Goal: Task Accomplishment & Management: Complete application form

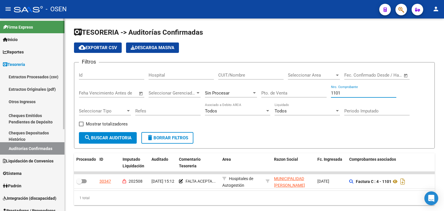
scroll to position [96, 0]
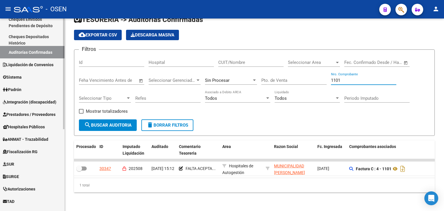
click at [35, 115] on span "Prestadores / Proveedores" at bounding box center [29, 114] width 53 height 6
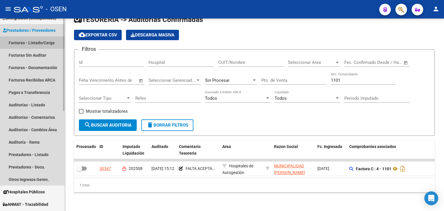
click at [46, 42] on link "Facturas - Listado/Carga" at bounding box center [32, 42] width 64 height 12
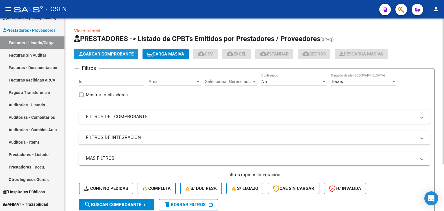
click at [119, 58] on button "Cargar Comprobante" at bounding box center [106, 54] width 64 height 10
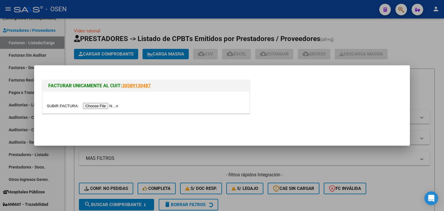
click at [110, 104] on input "file" at bounding box center [83, 106] width 73 height 6
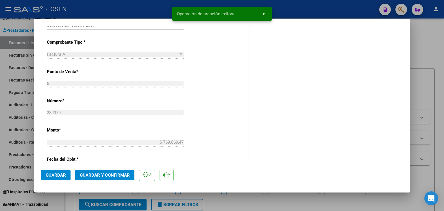
scroll to position [289, 0]
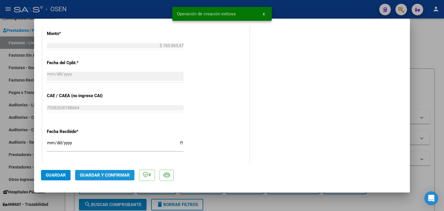
click at [95, 176] on span "Guardar y Confirmar" at bounding box center [105, 175] width 50 height 5
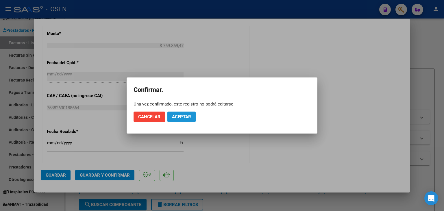
click at [186, 116] on span "Aceptar" at bounding box center [181, 116] width 19 height 5
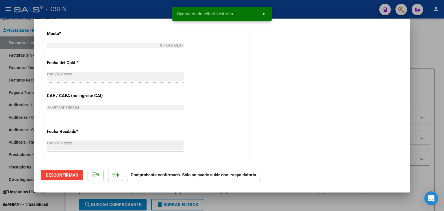
click at [10, 145] on div at bounding box center [222, 105] width 444 height 211
type input "$ 0,00"
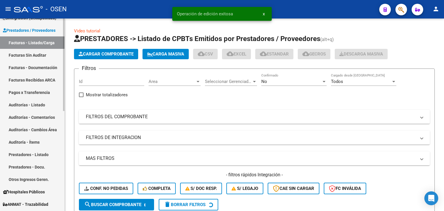
click at [38, 104] on link "Auditorías - Listado" at bounding box center [32, 105] width 64 height 12
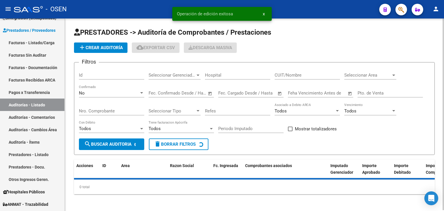
click at [91, 45] on span "add Crear Auditoría" at bounding box center [101, 47] width 44 height 5
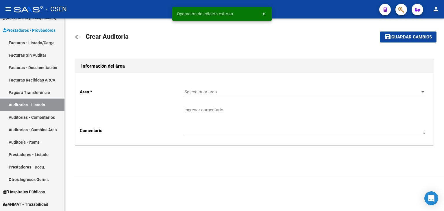
click at [220, 88] on div "Seleccionar area Seleccionar area" at bounding box center [304, 90] width 241 height 12
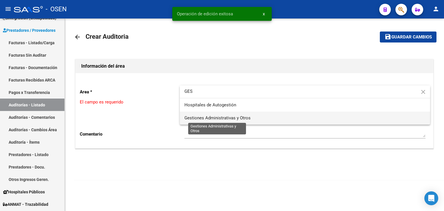
type input "GES"
click at [221, 119] on span "Gestiones Administrativas y Otros" at bounding box center [217, 117] width 66 height 5
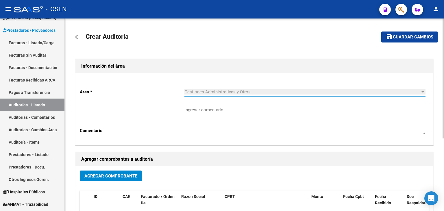
scroll to position [96, 0]
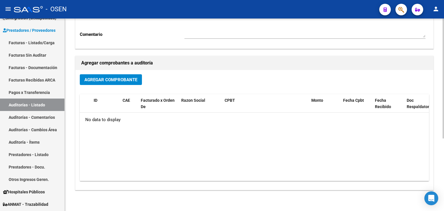
click at [116, 83] on button "Agregar Comprobante" at bounding box center [111, 79] width 62 height 11
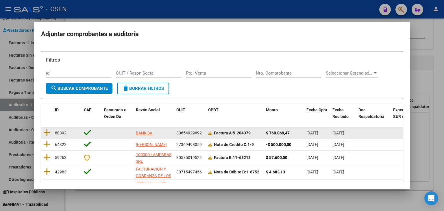
click at [47, 128] on datatable-body-cell at bounding box center [47, 133] width 12 height 11
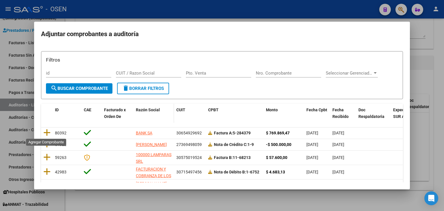
drag, startPoint x: 45, startPoint y: 131, endPoint x: 155, endPoint y: 129, distance: 110.2
click at [45, 130] on icon at bounding box center [46, 133] width 7 height 8
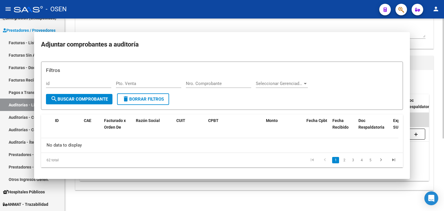
scroll to position [0, 0]
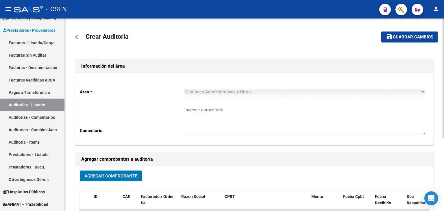
click at [401, 33] on button "save Guardar cambios" at bounding box center [409, 37] width 57 height 11
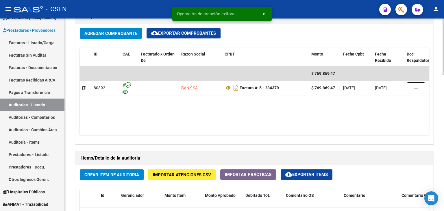
scroll to position [385, 0]
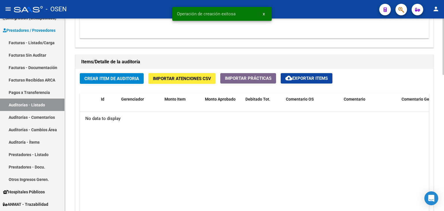
click at [120, 78] on span "Crear Item de Auditoria" at bounding box center [111, 78] width 55 height 5
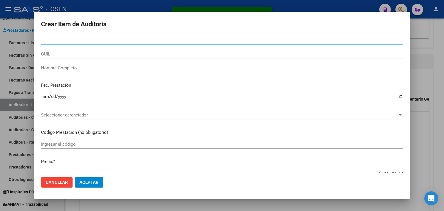
click at [92, 179] on button "Aceptar" at bounding box center [89, 182] width 28 height 10
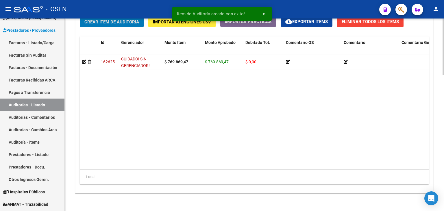
scroll to position [465, 0]
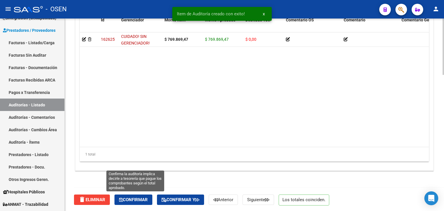
click at [146, 198] on span "Confirmar" at bounding box center [133, 199] width 29 height 5
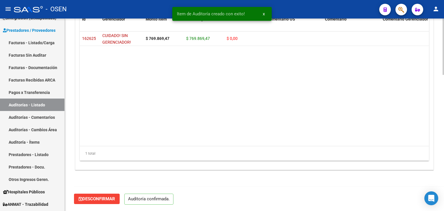
scroll to position [413, 0]
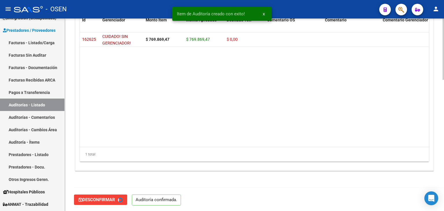
type input "202509"
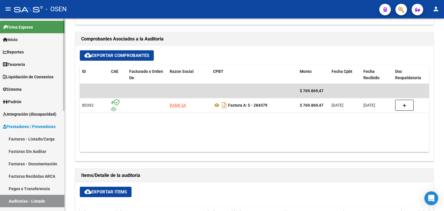
scroll to position [0, 0]
click at [29, 66] on link "Tesorería" at bounding box center [32, 64] width 64 height 12
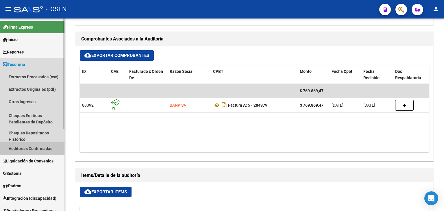
click at [49, 149] on link "Auditorías Confirmadas" at bounding box center [32, 148] width 64 height 12
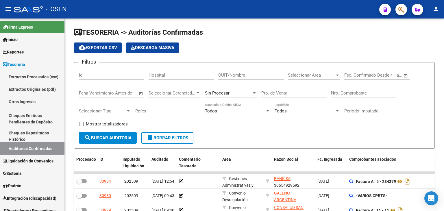
click at [363, 95] on input "Nro. Comprobante" at bounding box center [363, 93] width 65 height 5
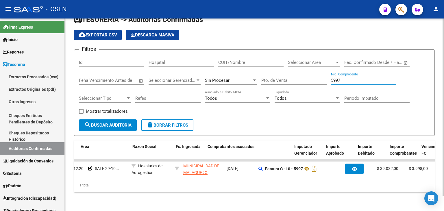
scroll to position [0, 141]
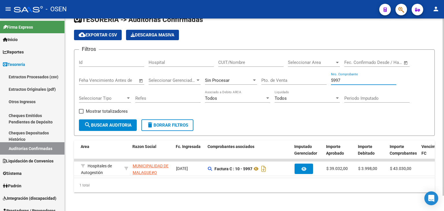
type input "5997"
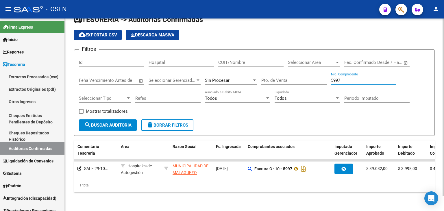
scroll to position [0, 0]
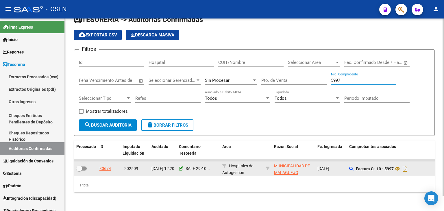
click at [180, 167] on icon at bounding box center [181, 169] width 4 height 4
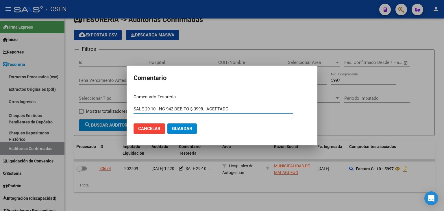
type input "SALE 29-10 - NC 942 DEBITO $ 3998.- ACEPTADO"
click at [167, 123] on button "Guardar" at bounding box center [181, 128] width 29 height 10
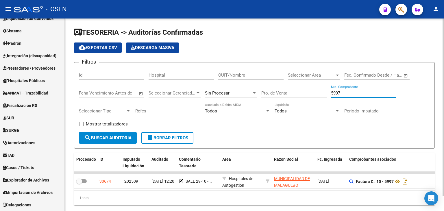
drag, startPoint x: 352, startPoint y: 93, endPoint x: 214, endPoint y: 90, distance: 137.7
click at [214, 90] on div "Filtros Id Hospital CUIT/Nombre Seleccionar Area Seleccionar Area Fecha inicio …" at bounding box center [254, 99] width 351 height 65
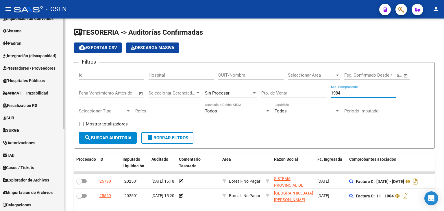
type input "1984"
click at [41, 69] on span "Prestadores / Proveedores" at bounding box center [29, 68] width 53 height 6
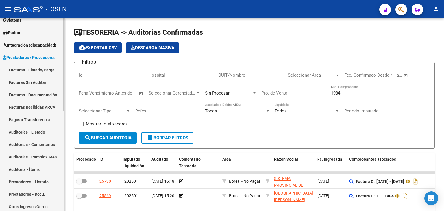
scroll to position [58, 0]
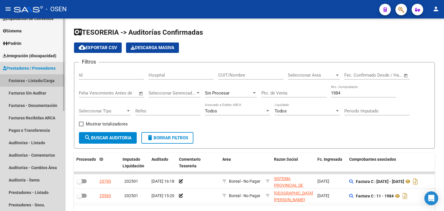
click at [34, 75] on link "Facturas - Listado/Carga" at bounding box center [32, 80] width 64 height 12
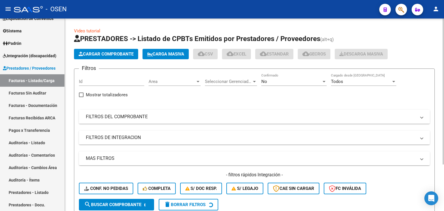
click at [165, 114] on mat-panel-title "FILTROS DEL COMPROBANTE" at bounding box center [251, 117] width 330 height 6
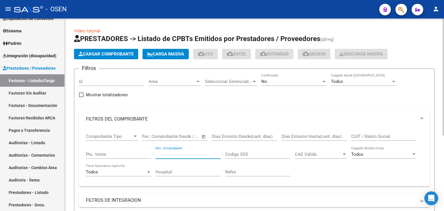
click at [187, 155] on input "Nro. Comprobante" at bounding box center [188, 154] width 65 height 5
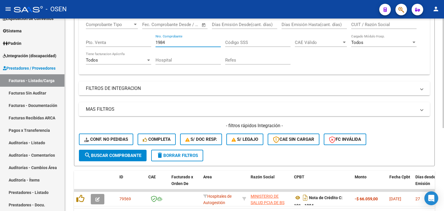
scroll to position [146, 0]
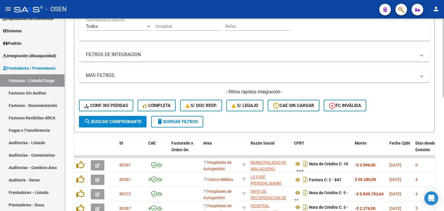
type input "1984"
click at [410, 117] on form "Filtros Id Area Area Seleccionar Gerenciador Seleccionar Gerenciador No Confirm…" at bounding box center [254, 28] width 361 height 210
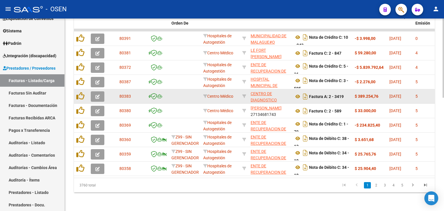
scroll to position [179, 0]
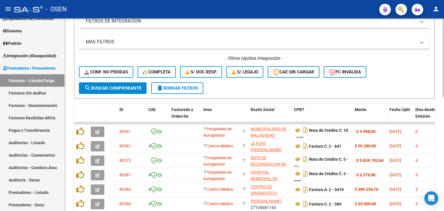
click at [360, 107] on span "Monto" at bounding box center [361, 109] width 12 height 5
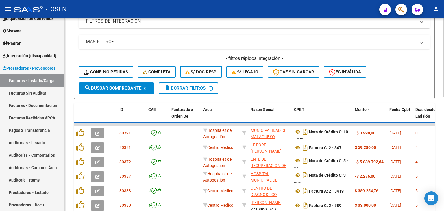
scroll to position [146, 0]
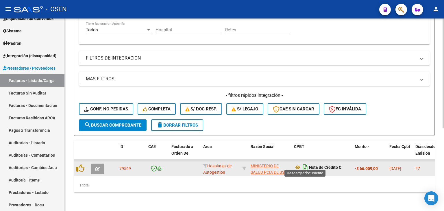
click at [305, 163] on icon "Descargar documento" at bounding box center [306, 167] width 8 height 9
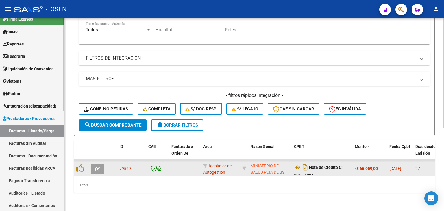
scroll to position [0, 0]
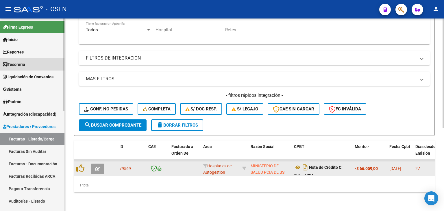
click at [39, 63] on link "Tesorería" at bounding box center [32, 64] width 64 height 12
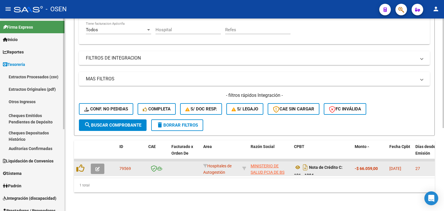
click at [47, 147] on link "Auditorías Confirmadas" at bounding box center [32, 148] width 64 height 12
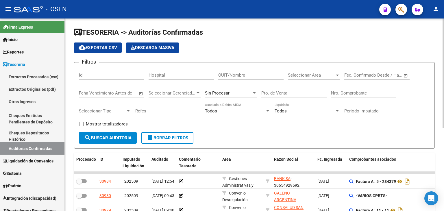
drag, startPoint x: 375, startPoint y: 93, endPoint x: 349, endPoint y: 84, distance: 27.1
click at [371, 92] on input "Nro. Comprobante" at bounding box center [363, 93] width 65 height 5
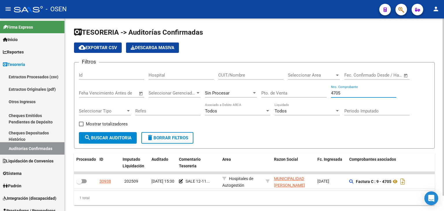
drag, startPoint x: 345, startPoint y: 94, endPoint x: 265, endPoint y: 95, distance: 79.5
click at [265, 95] on div "Filtros Id Hospital CUIT/Nombre Seleccionar Area Seleccionar Area Fecha inicio …" at bounding box center [254, 99] width 351 height 65
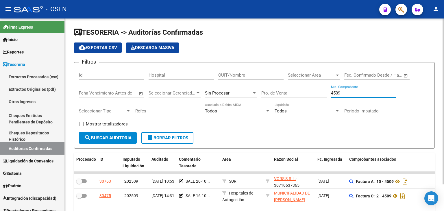
drag, startPoint x: 352, startPoint y: 92, endPoint x: 248, endPoint y: 92, distance: 104.1
click at [248, 92] on div "Filtros Id Hospital CUIT/Nombre Seleccionar Area Seleccionar Area Fecha inicio …" at bounding box center [254, 99] width 351 height 65
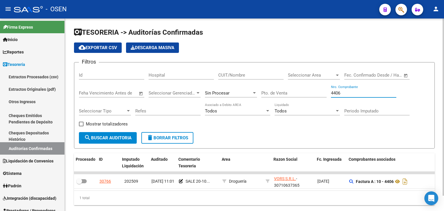
scroll to position [0, 100]
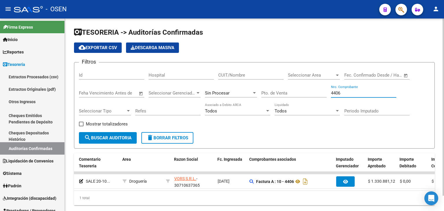
drag, startPoint x: 346, startPoint y: 93, endPoint x: 269, endPoint y: 92, distance: 76.6
click at [269, 92] on div "Filtros Id Hospital CUIT/Nombre Seleccionar Area Seleccionar Area Fecha inicio …" at bounding box center [254, 99] width 351 height 65
drag, startPoint x: 351, startPoint y: 93, endPoint x: 231, endPoint y: 85, distance: 120.8
click at [231, 85] on div "Filtros Id Hospital CUIT/Nombre Seleccionar Area Seleccionar Area Fecha inicio …" at bounding box center [254, 99] width 351 height 65
drag, startPoint x: 349, startPoint y: 94, endPoint x: 250, endPoint y: 93, distance: 98.6
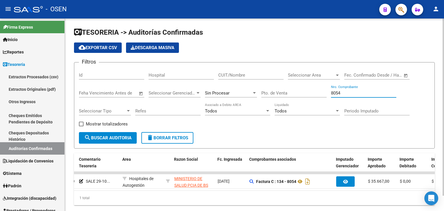
click at [250, 93] on div "Filtros Id Hospital CUIT/Nombre Seleccionar Area Seleccionar Area Fecha inicio …" at bounding box center [254, 99] width 351 height 65
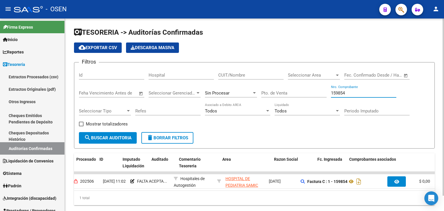
scroll to position [0, 0]
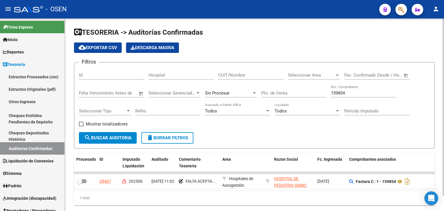
click at [426, 88] on div "Filtros Id Hospital CUIT/Nombre Seleccionar Area Seleccionar Area Fecha inicio …" at bounding box center [254, 99] width 351 height 65
drag, startPoint x: 352, startPoint y: 94, endPoint x: 307, endPoint y: 96, distance: 44.3
click at [312, 96] on div "Filtros Id Hospital CUIT/Nombre Seleccionar Area Seleccionar Area Fecha inicio …" at bounding box center [254, 99] width 351 height 65
type input "159654"
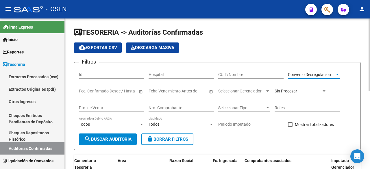
click at [323, 73] on span "Convenio Desregulación" at bounding box center [309, 74] width 43 height 5
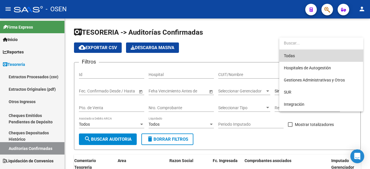
click at [326, 56] on span "Todas" at bounding box center [321, 56] width 75 height 12
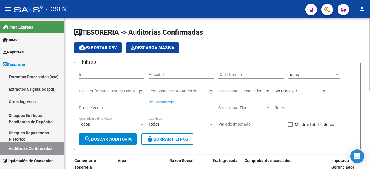
click at [190, 107] on input "Nro. Comprobante" at bounding box center [181, 108] width 65 height 5
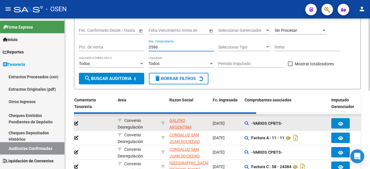
scroll to position [61, 0]
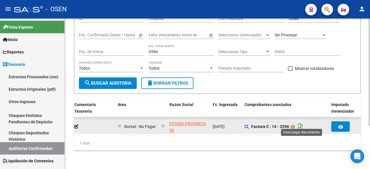
click at [302, 122] on icon "Descargar documento" at bounding box center [301, 126] width 8 height 9
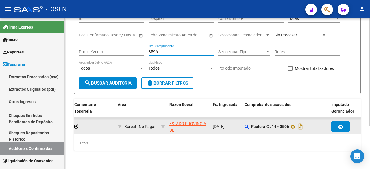
drag, startPoint x: 167, startPoint y: 47, endPoint x: 101, endPoint y: 46, distance: 66.5
click at [101, 46] on div "Filtros Id Hospital CUIT/Nombre Todas Seleccionar Area Fecha inicio – Fecha fin…" at bounding box center [217, 44] width 277 height 67
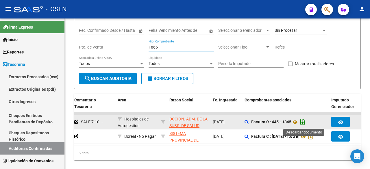
type input "1865"
click at [307, 122] on icon "Descargar documento" at bounding box center [303, 121] width 8 height 9
